Goal: Information Seeking & Learning: Learn about a topic

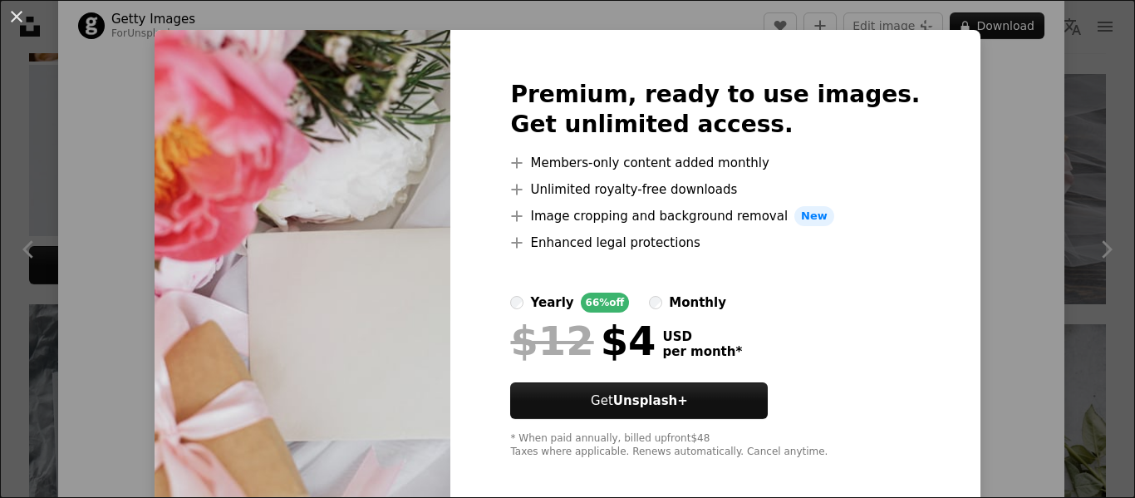
scroll to position [36, 0]
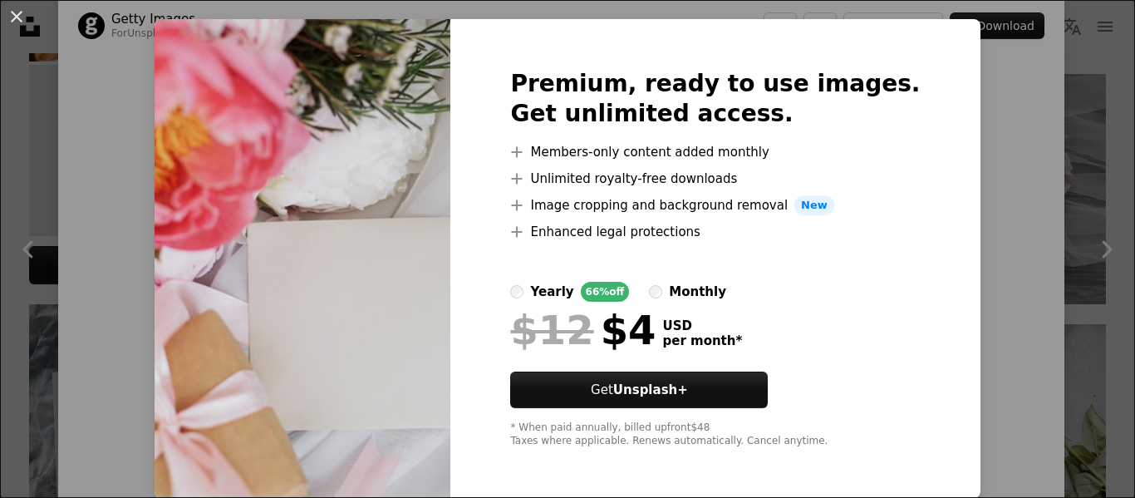
click at [450, 314] on img at bounding box center [302, 258] width 296 height 478
click at [1019, 290] on div "An X shape Premium, ready to use images. Get unlimited access. A plus sign Memb…" at bounding box center [567, 249] width 1135 height 498
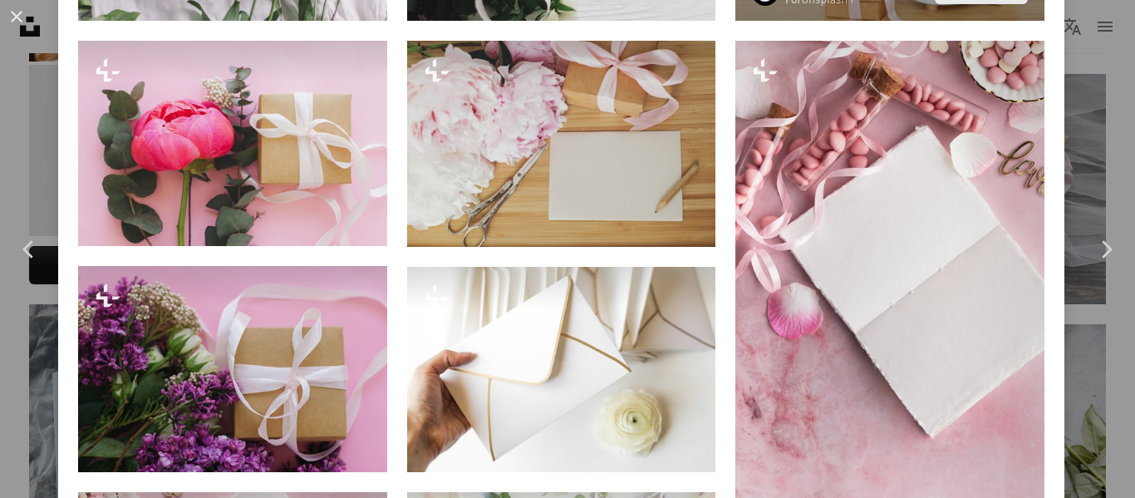
scroll to position [1718, 0]
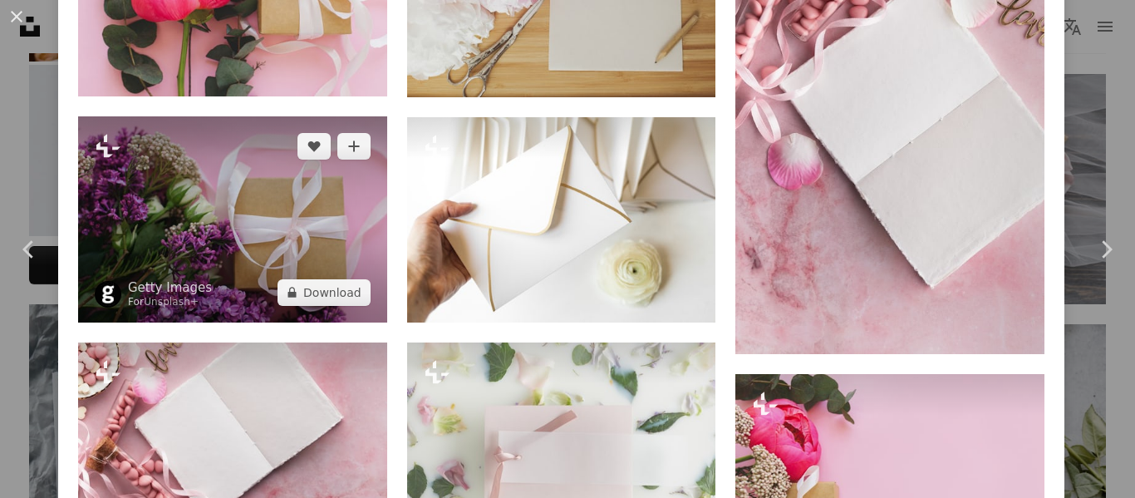
click at [270, 233] on img at bounding box center [232, 219] width 309 height 206
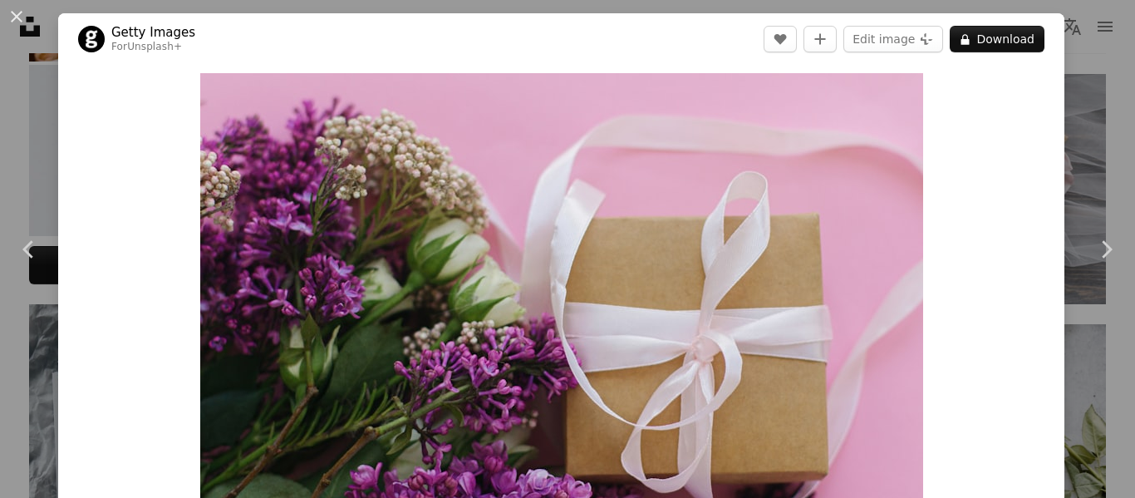
click at [270, 233] on img "Zoom in on this image" at bounding box center [561, 314] width 723 height 482
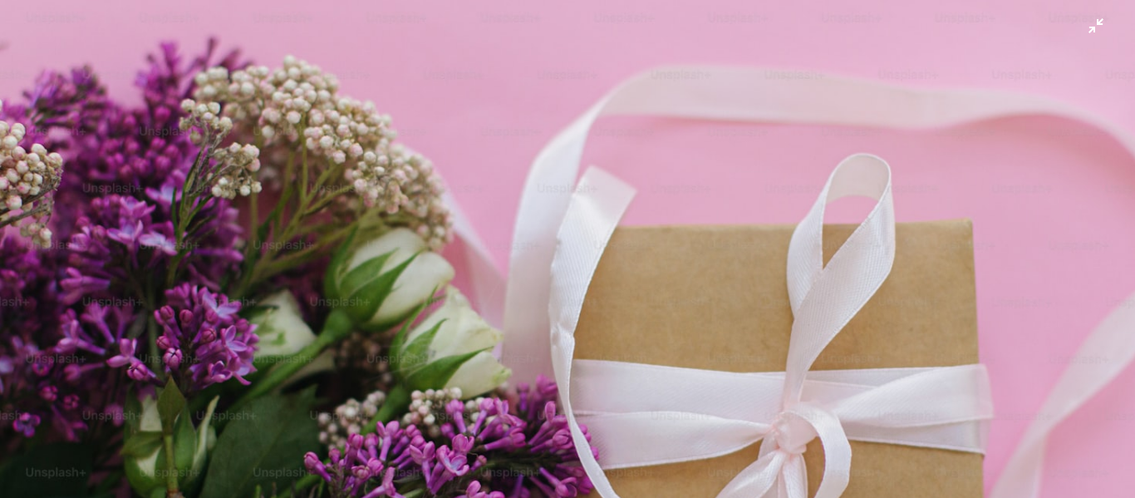
click at [417, 262] on img "Zoom out on this image" at bounding box center [567, 377] width 1136 height 757
click at [417, 262] on img "Zoom out on this image" at bounding box center [561, 258] width 723 height 482
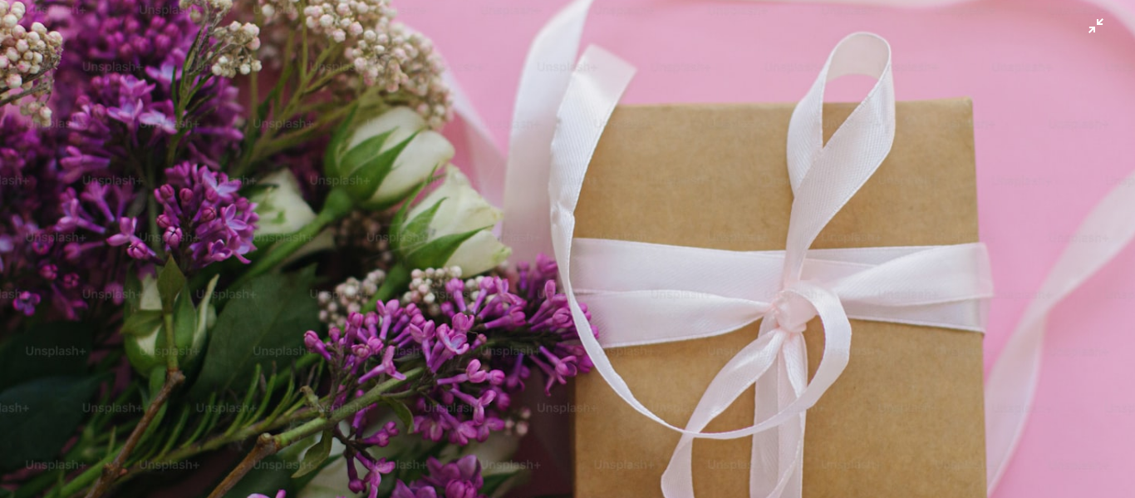
click at [419, 262] on img "Zoom out on this image" at bounding box center [567, 256] width 1136 height 757
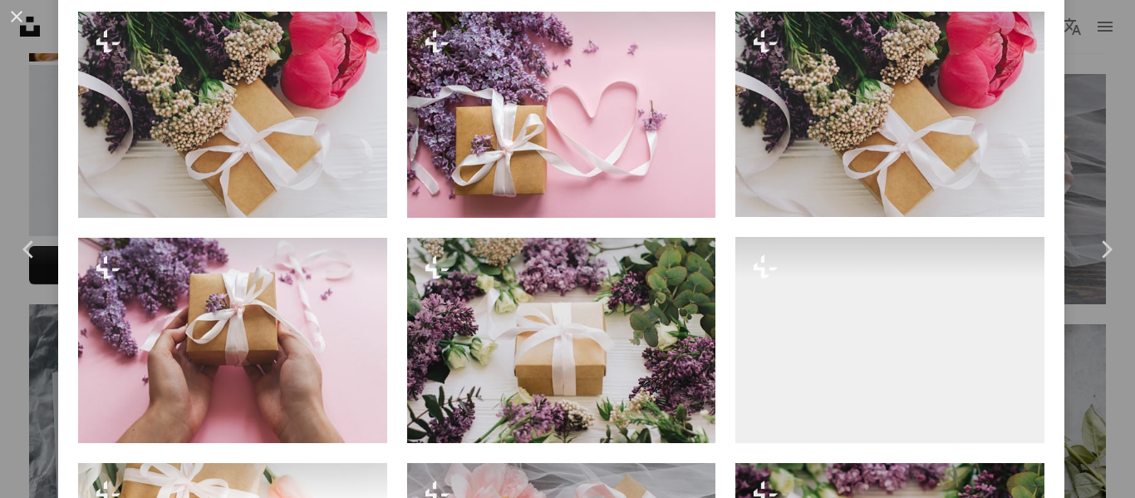
scroll to position [1246, 0]
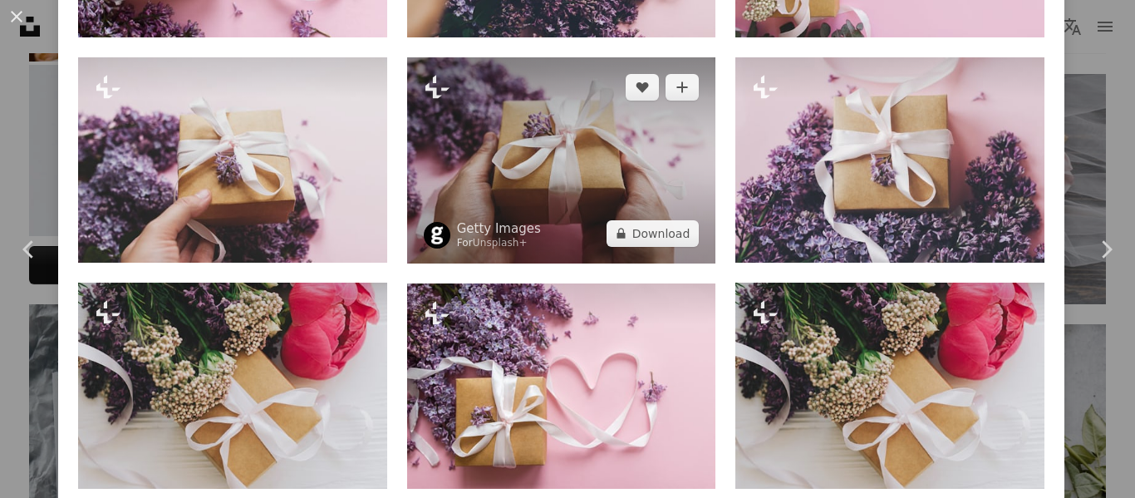
click at [591, 171] on img at bounding box center [561, 160] width 309 height 206
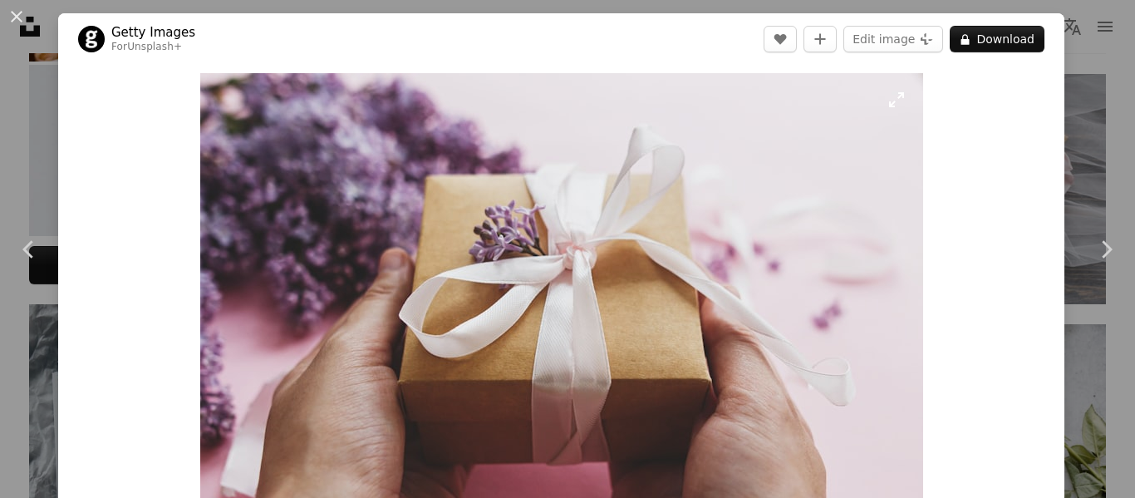
click at [556, 205] on img "Zoom in on this image" at bounding box center [561, 314] width 723 height 482
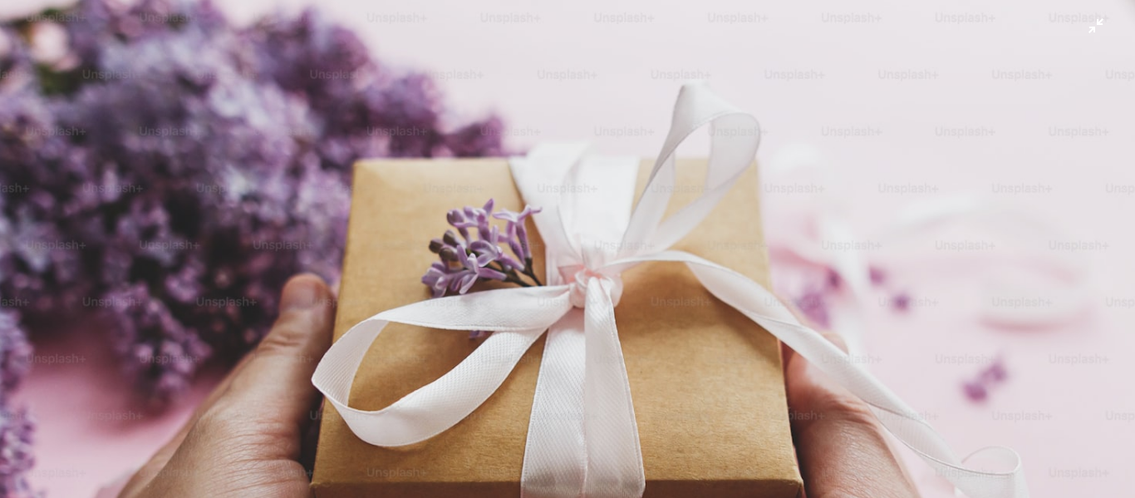
click at [671, 250] on img "Zoom out on this image" at bounding box center [567, 377] width 1136 height 757
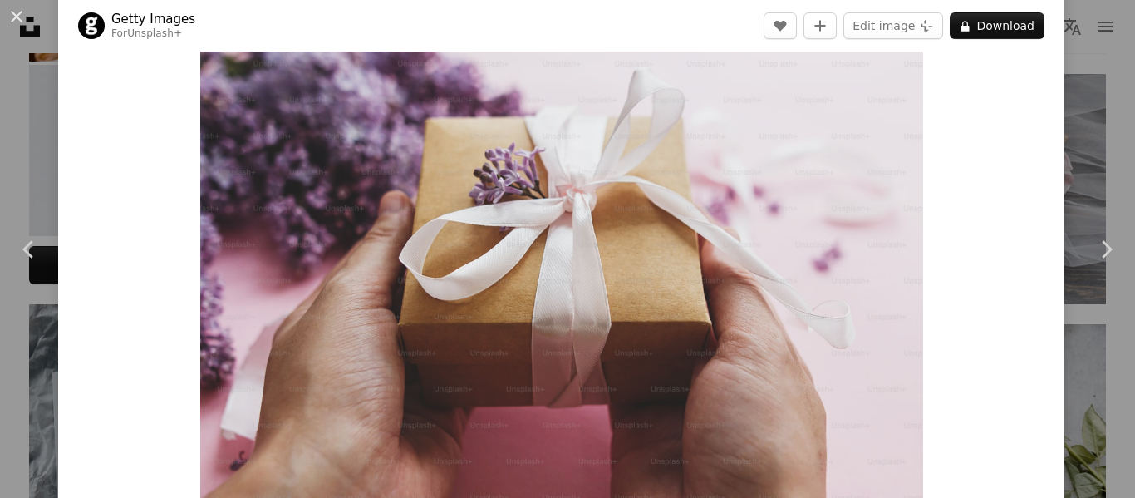
click at [671, 250] on img "Zoom in on this image" at bounding box center [561, 257] width 723 height 482
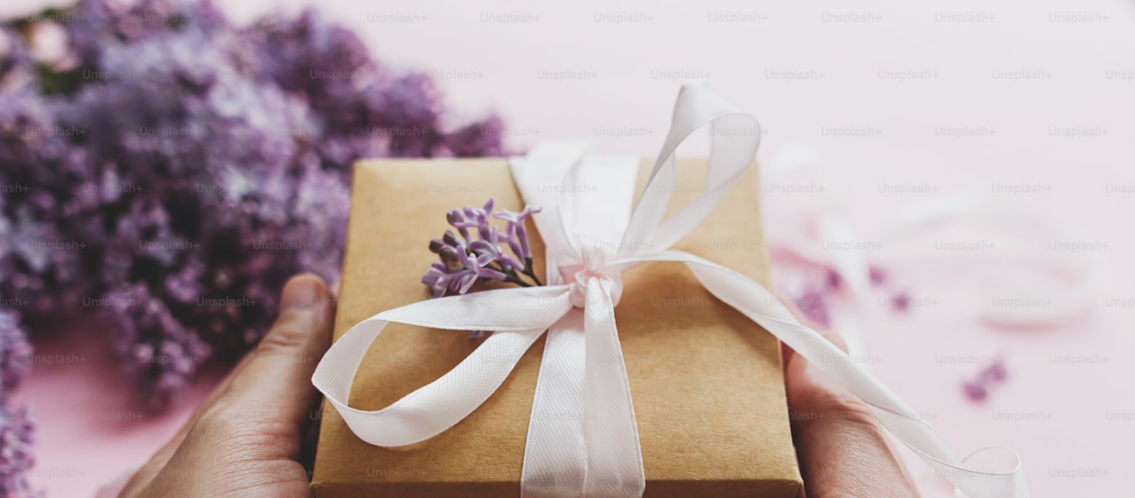
scroll to position [122, 0]
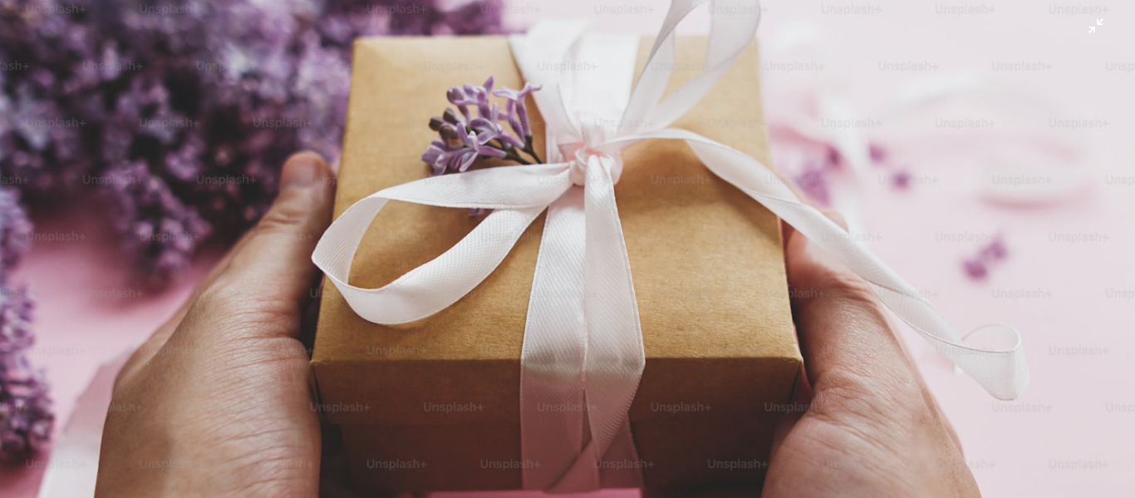
click at [671, 250] on img "Zoom out on this image" at bounding box center [567, 255] width 1136 height 757
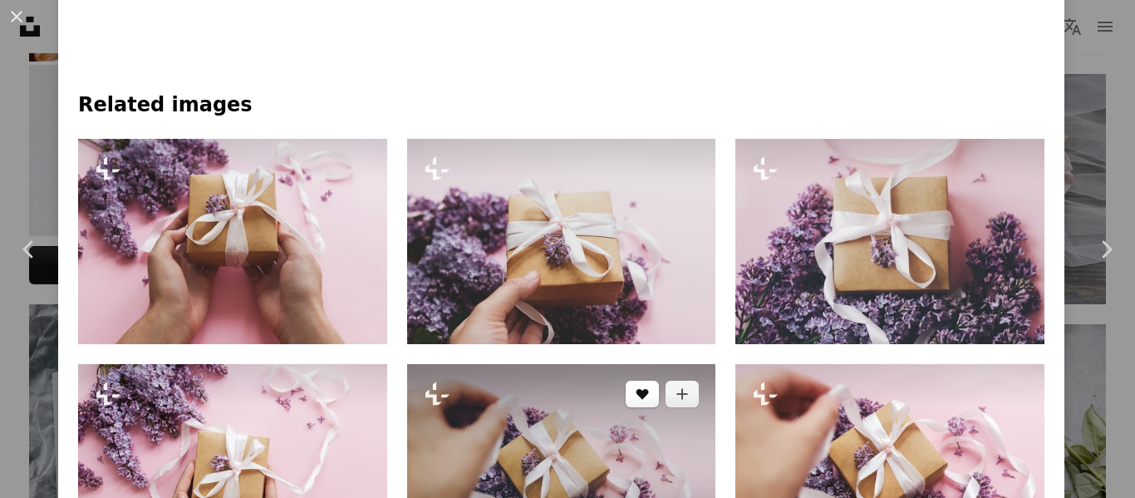
scroll to position [1054, 0]
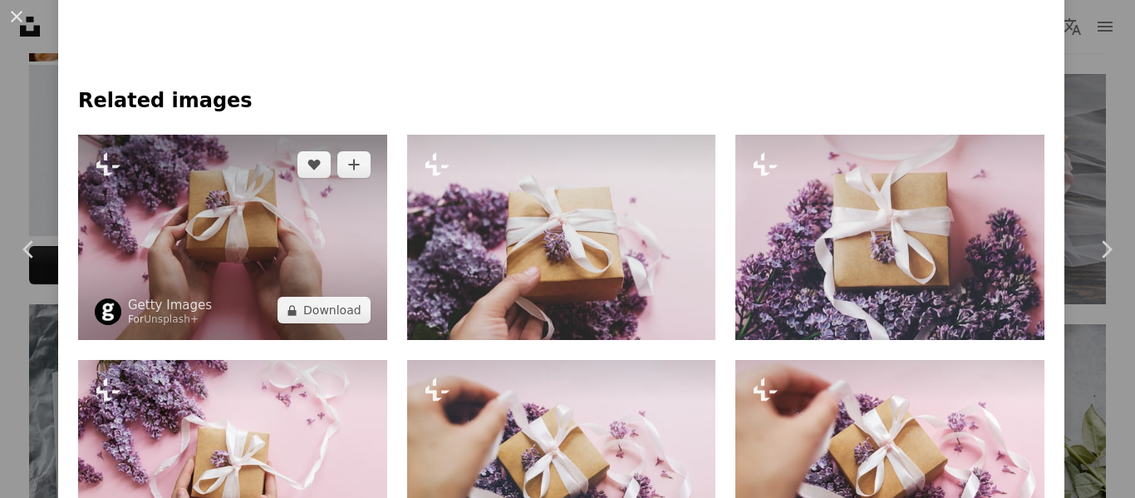
click at [355, 277] on img at bounding box center [232, 238] width 309 height 206
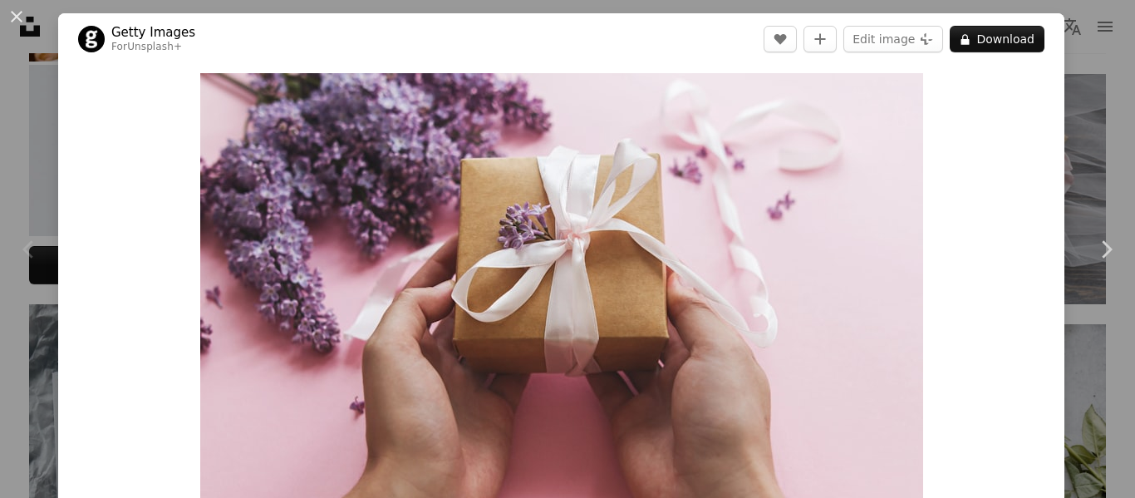
click at [355, 277] on img "Zoom in on this image" at bounding box center [561, 314] width 723 height 482
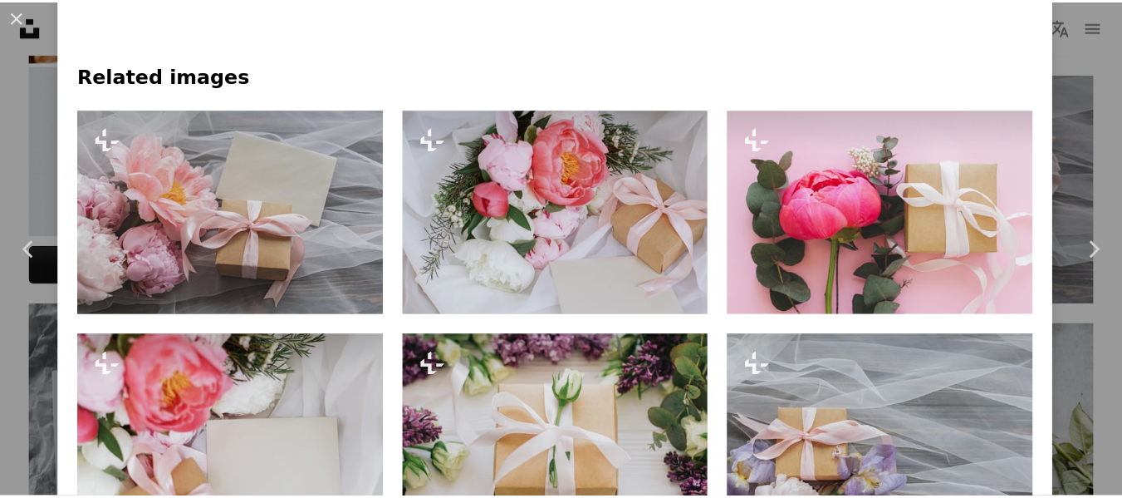
scroll to position [1329, 0]
